Goal: Transaction & Acquisition: Purchase product/service

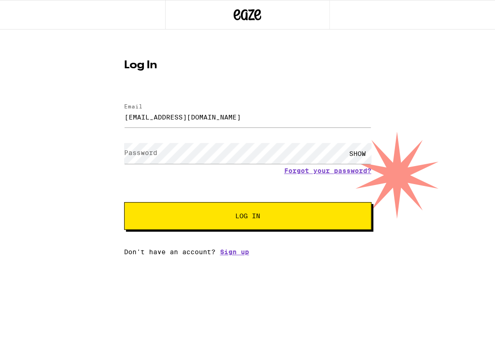
type input "[EMAIL_ADDRESS][DOMAIN_NAME]"
click at [124, 202] on button "Log In" at bounding box center [247, 216] width 247 height 28
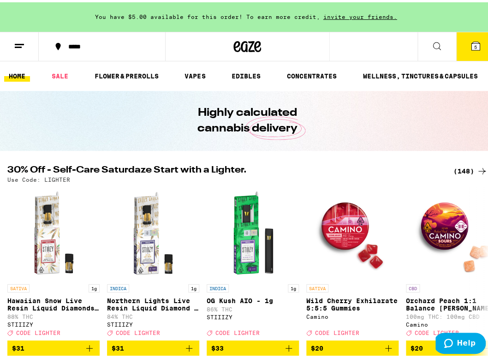
click at [471, 42] on icon at bounding box center [475, 44] width 8 height 8
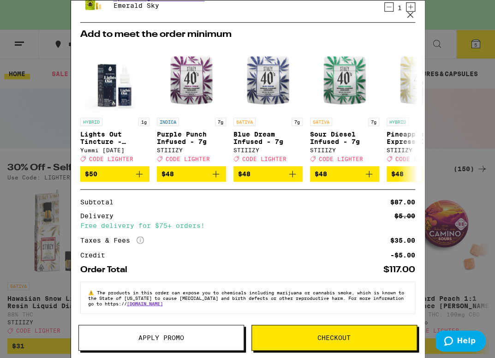
scroll to position [222, 0]
click at [139, 238] on icon "More Info" at bounding box center [140, 239] width 7 height 7
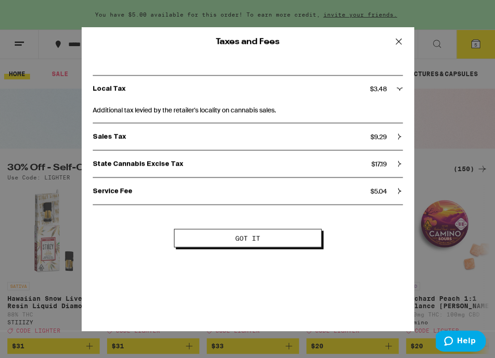
click at [402, 40] on icon at bounding box center [399, 42] width 14 height 14
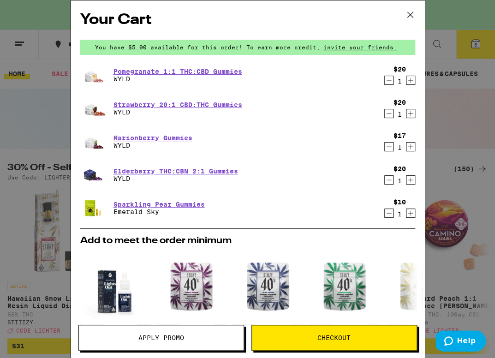
click at [385, 148] on icon "Decrement" at bounding box center [389, 146] width 8 height 11
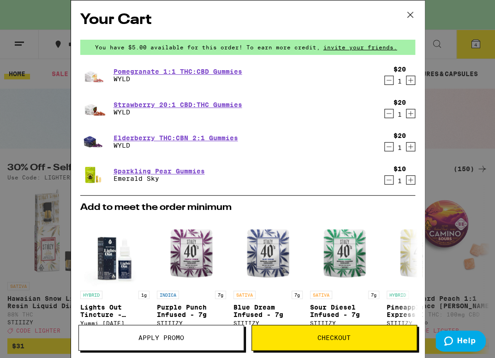
click at [385, 112] on icon "Decrement" at bounding box center [389, 113] width 8 height 11
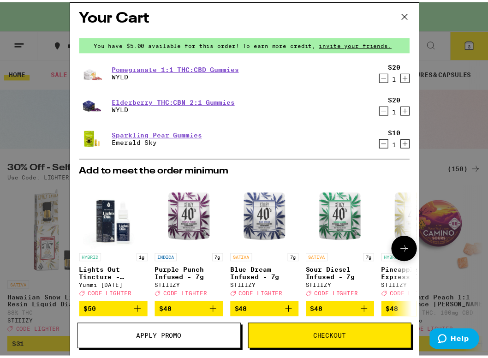
scroll to position [0, 0]
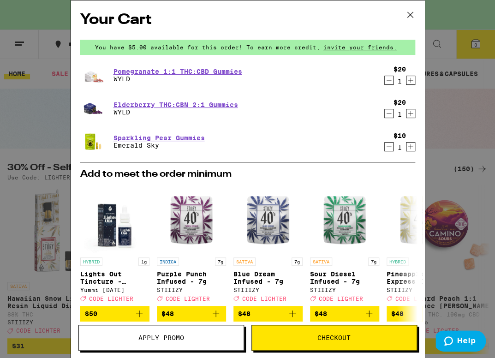
click at [413, 16] on icon at bounding box center [410, 15] width 14 height 14
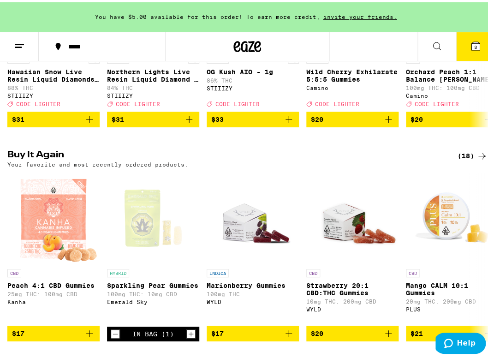
scroll to position [266, 0]
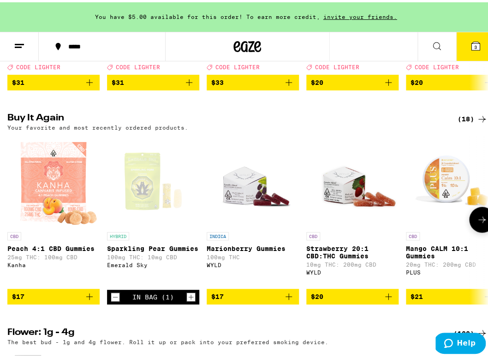
click at [287, 300] on icon "Add to bag" at bounding box center [288, 294] width 11 height 11
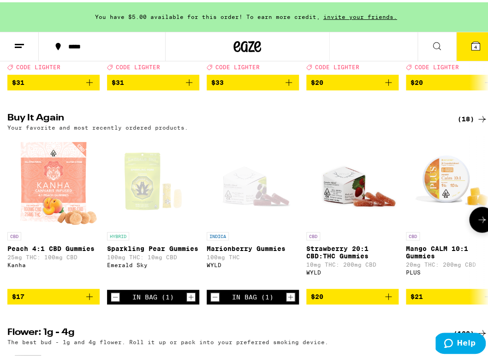
click at [483, 230] on button at bounding box center [482, 217] width 26 height 26
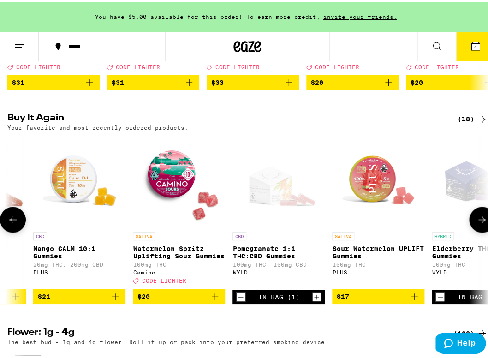
click at [483, 230] on button at bounding box center [482, 217] width 26 height 26
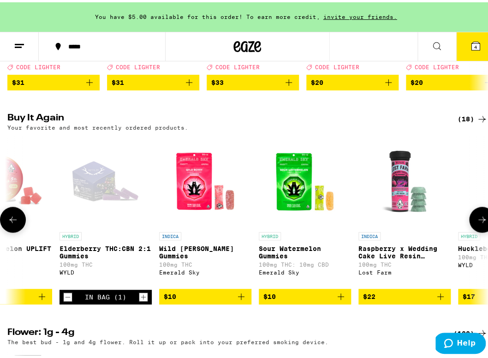
scroll to position [0, 745]
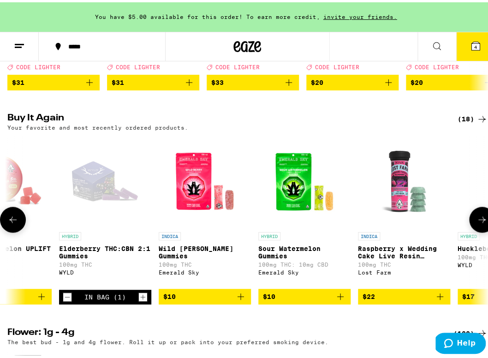
click at [483, 230] on button at bounding box center [482, 217] width 26 height 26
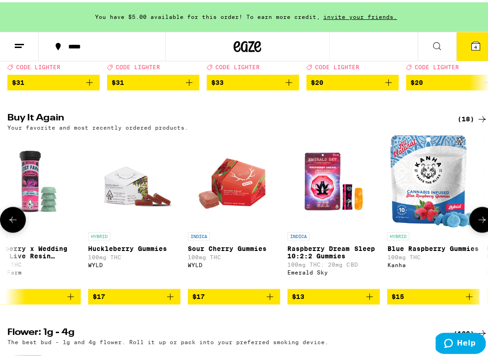
scroll to position [0, 1118]
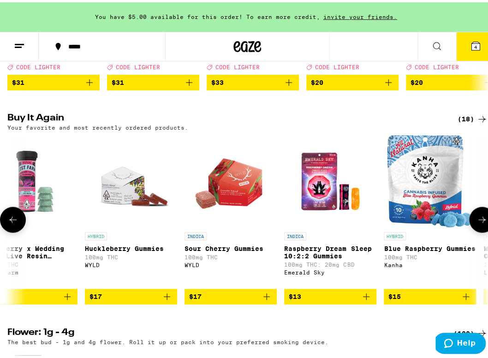
click at [469, 230] on button at bounding box center [482, 217] width 26 height 26
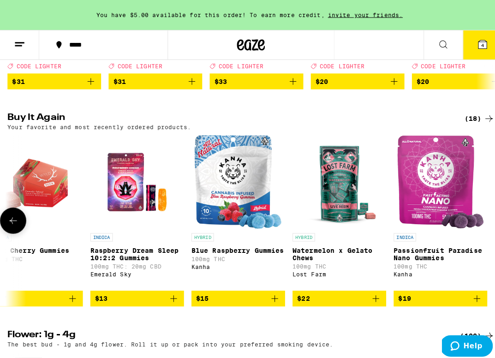
scroll to position [0, 1320]
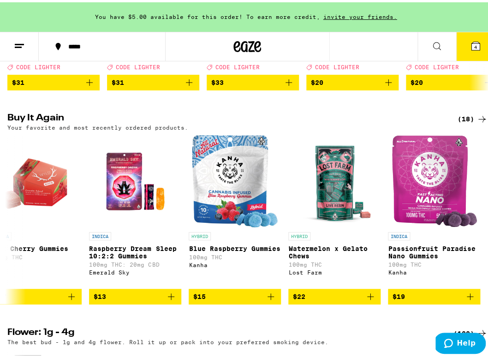
click at [472, 42] on icon at bounding box center [475, 44] width 8 height 8
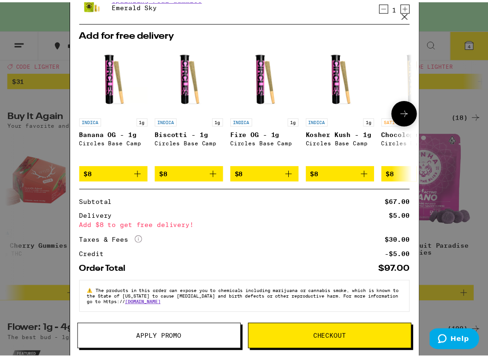
scroll to position [188, 0]
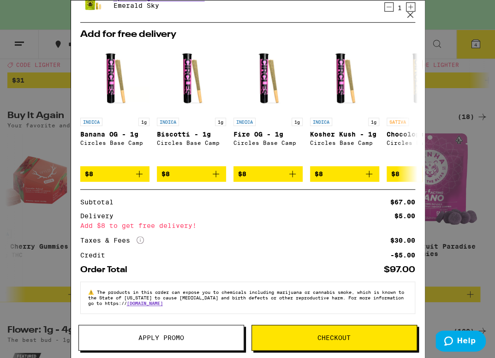
click at [408, 15] on icon at bounding box center [410, 15] width 14 height 14
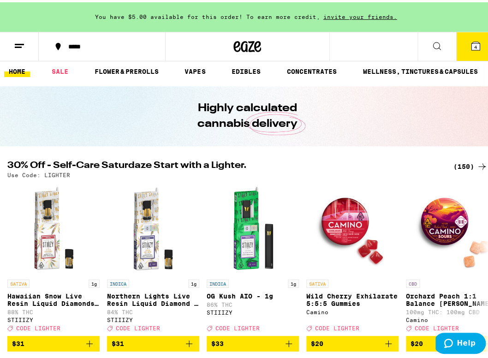
scroll to position [7, 0]
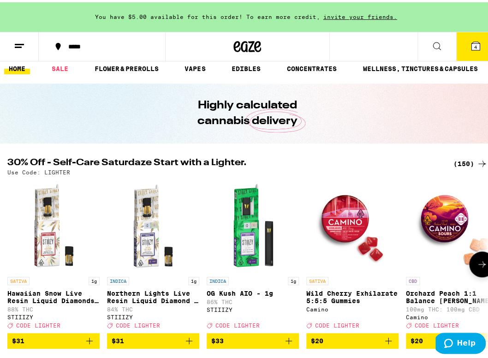
click at [474, 265] on button at bounding box center [482, 262] width 26 height 26
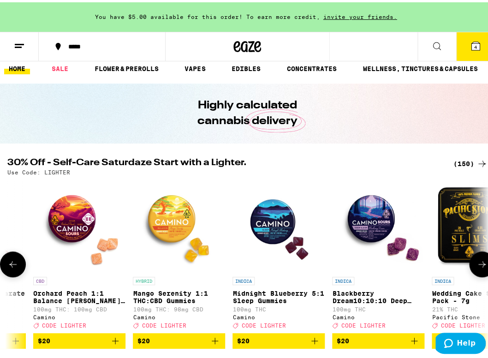
click at [474, 265] on button at bounding box center [482, 262] width 26 height 26
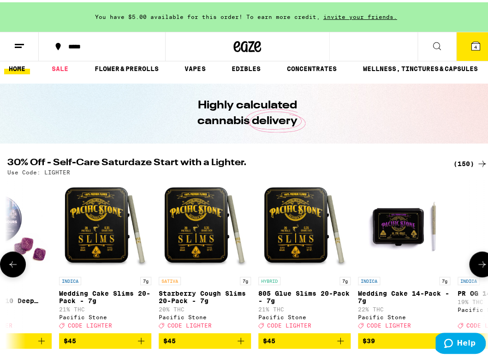
click at [474, 265] on button at bounding box center [482, 262] width 26 height 26
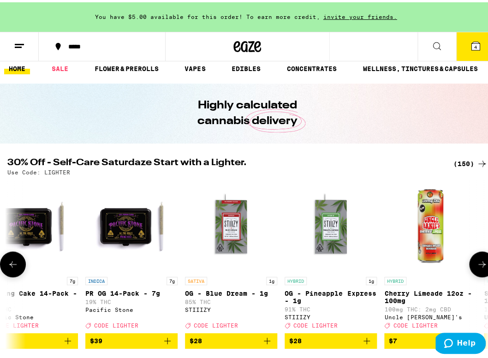
click at [474, 265] on button at bounding box center [482, 262] width 26 height 26
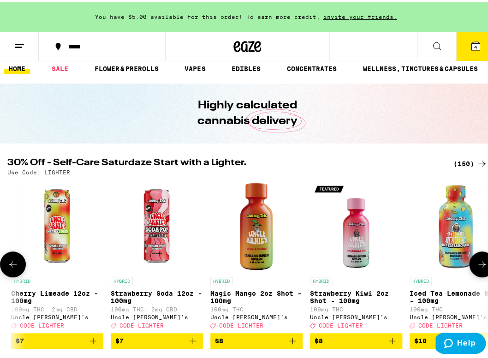
click at [474, 265] on button at bounding box center [482, 262] width 26 height 26
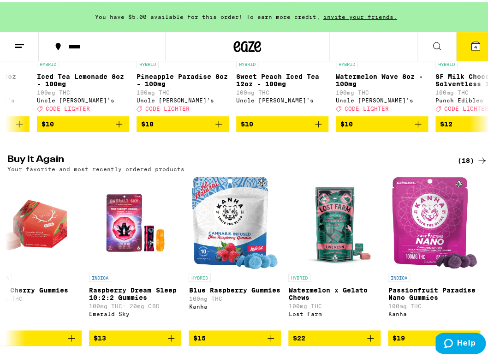
scroll to position [221, 0]
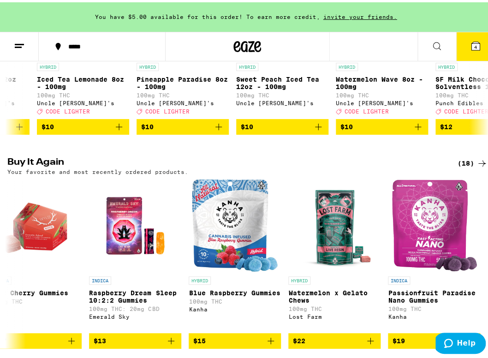
click at [467, 167] on div "(18)" at bounding box center [473, 160] width 30 height 11
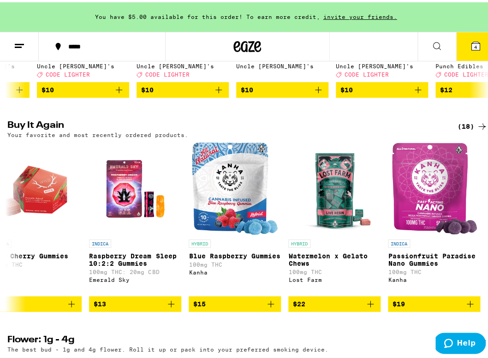
scroll to position [273, 0]
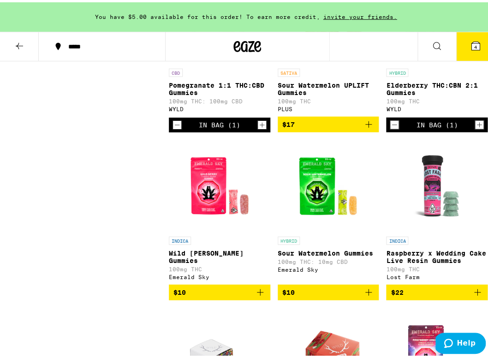
scroll to position [524, 0]
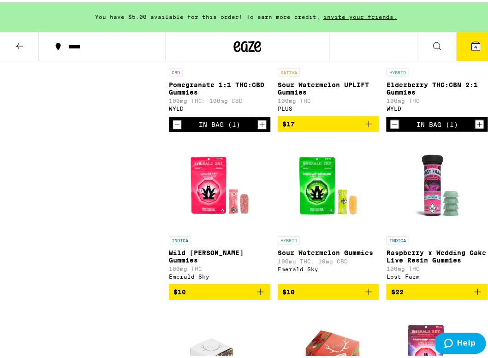
click at [261, 295] on icon "Add to bag" at bounding box center [260, 289] width 11 height 11
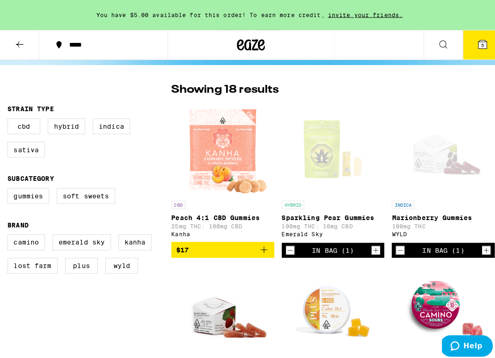
scroll to position [0, 0]
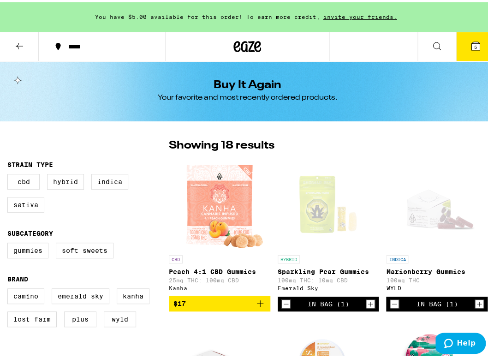
click at [475, 46] on button "5" at bounding box center [475, 44] width 39 height 29
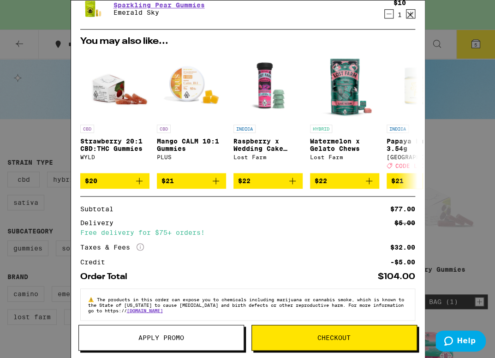
scroll to position [222, 0]
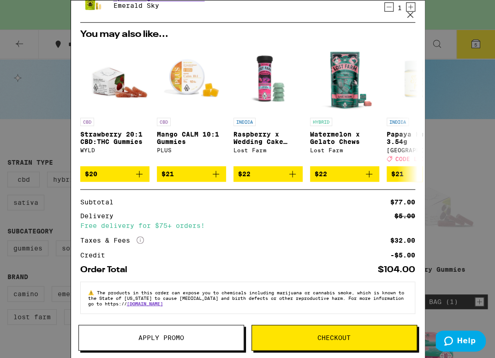
click at [143, 238] on icon at bounding box center [140, 239] width 7 height 7
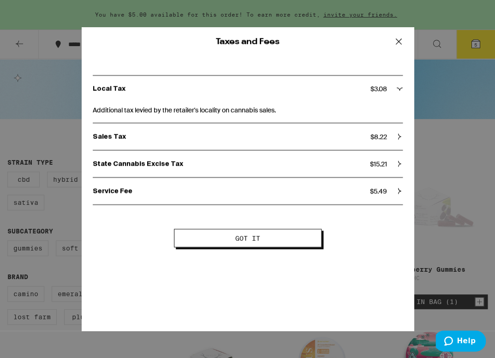
click at [403, 43] on icon at bounding box center [399, 42] width 14 height 14
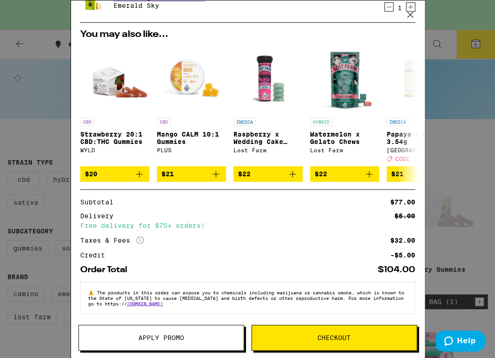
click at [340, 322] on div "Your Cart You have $5.00 available for this order! To earn more credit, invite …" at bounding box center [247, 165] width 353 height 330
click at [341, 332] on button "Checkout" at bounding box center [334, 338] width 166 height 26
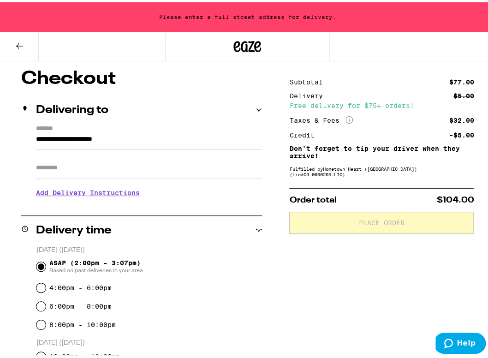
scroll to position [81, 0]
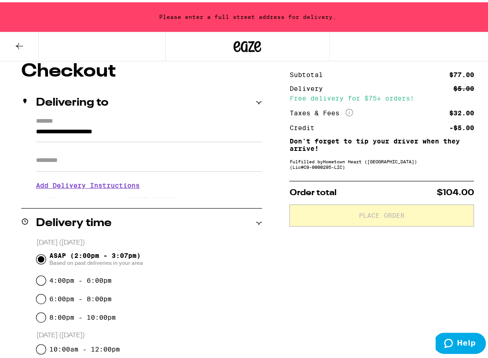
drag, startPoint x: 147, startPoint y: 133, endPoint x: -50, endPoint y: 110, distance: 198.8
click at [36, 124] on input "**********" at bounding box center [149, 132] width 226 height 16
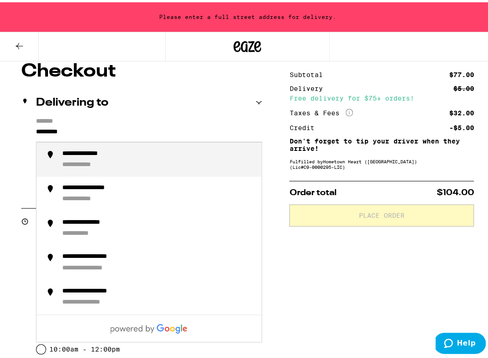
click at [152, 157] on div "**********" at bounding box center [158, 158] width 192 height 20
type input "**********"
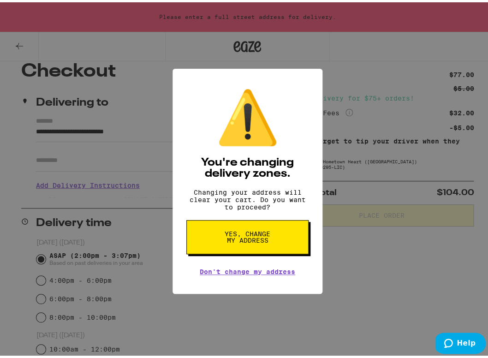
click at [238, 238] on span "Yes, change my address" at bounding box center [248, 234] width 48 height 13
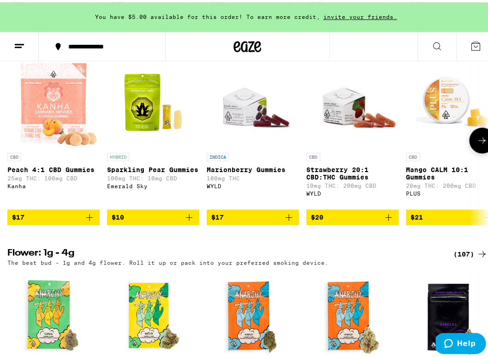
scroll to position [502, 0]
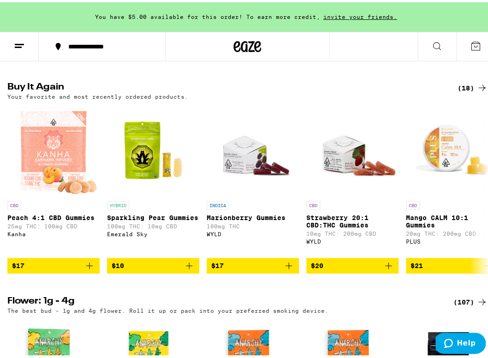
click at [458, 91] on div "(18)" at bounding box center [473, 85] width 30 height 11
click at [480, 91] on icon at bounding box center [481, 85] width 11 height 11
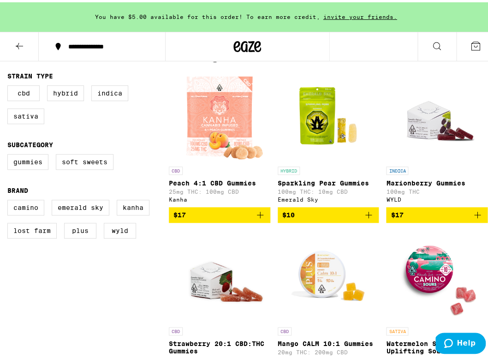
click at [321, 211] on button "$10" at bounding box center [328, 213] width 101 height 16
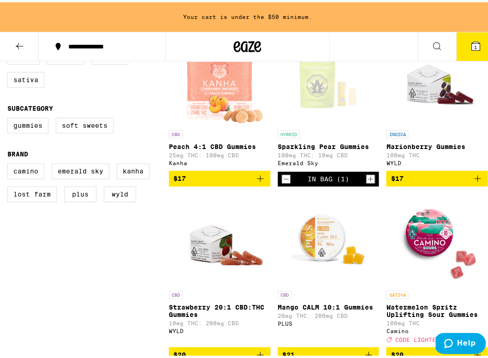
scroll to position [125, 0]
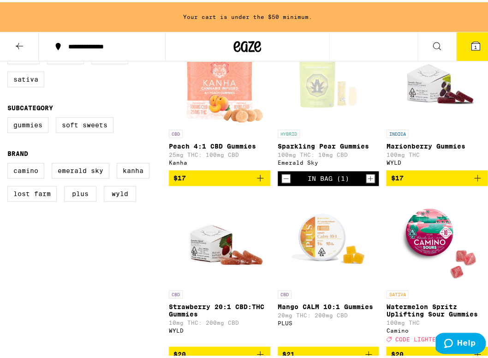
click at [422, 181] on span "$17" at bounding box center [437, 175] width 92 height 11
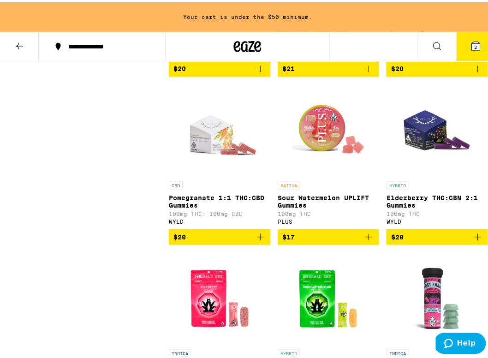
scroll to position [413, 0]
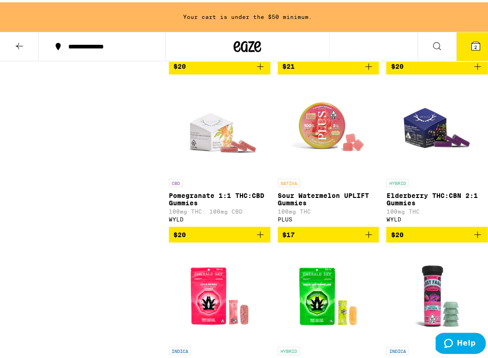
click at [262, 238] on icon "Add to bag" at bounding box center [260, 231] width 11 height 11
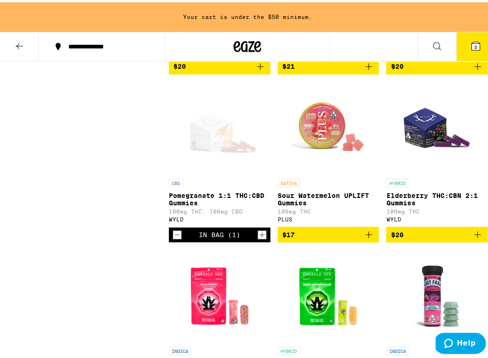
click at [447, 238] on span "$20" at bounding box center [437, 231] width 92 height 11
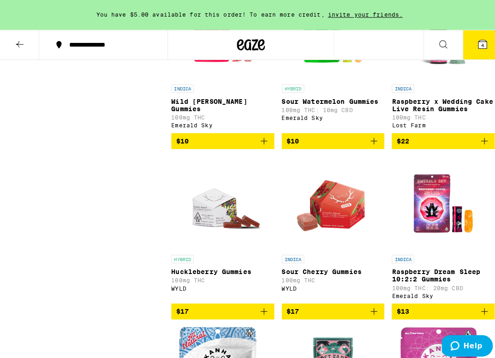
scroll to position [635, 0]
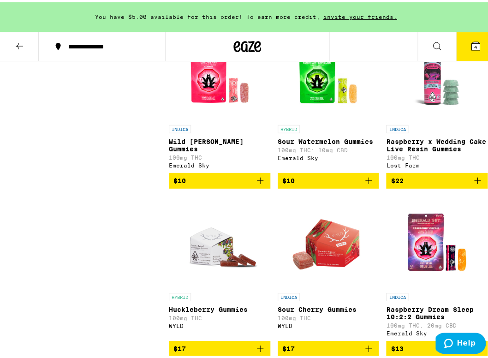
click at [255, 184] on icon "Add to bag" at bounding box center [260, 178] width 11 height 11
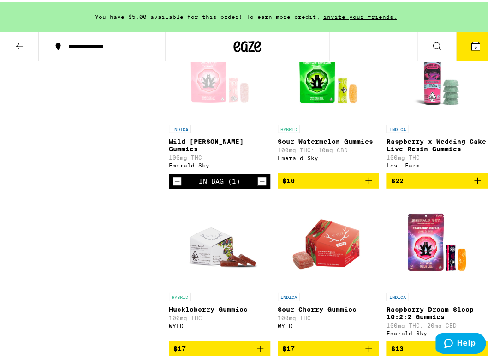
click at [483, 40] on button "5" at bounding box center [475, 44] width 39 height 29
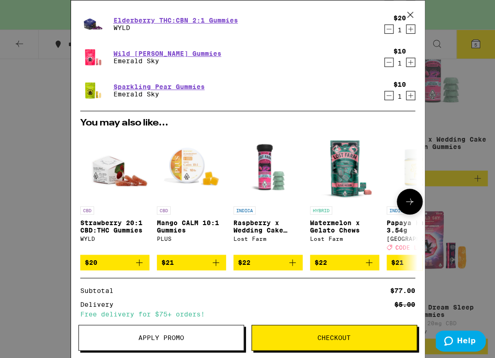
scroll to position [188, 0]
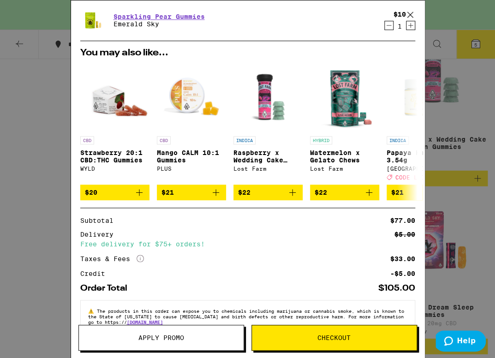
click at [328, 348] on button "Checkout" at bounding box center [334, 338] width 166 height 26
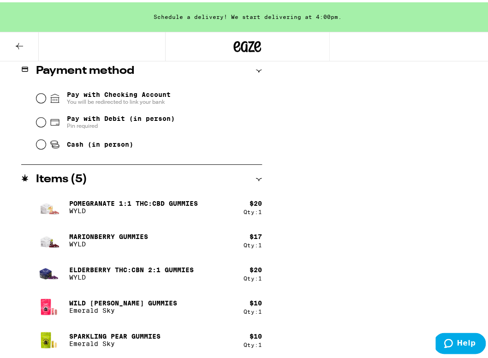
scroll to position [398, 0]
